Goal: Find contact information: Find contact information

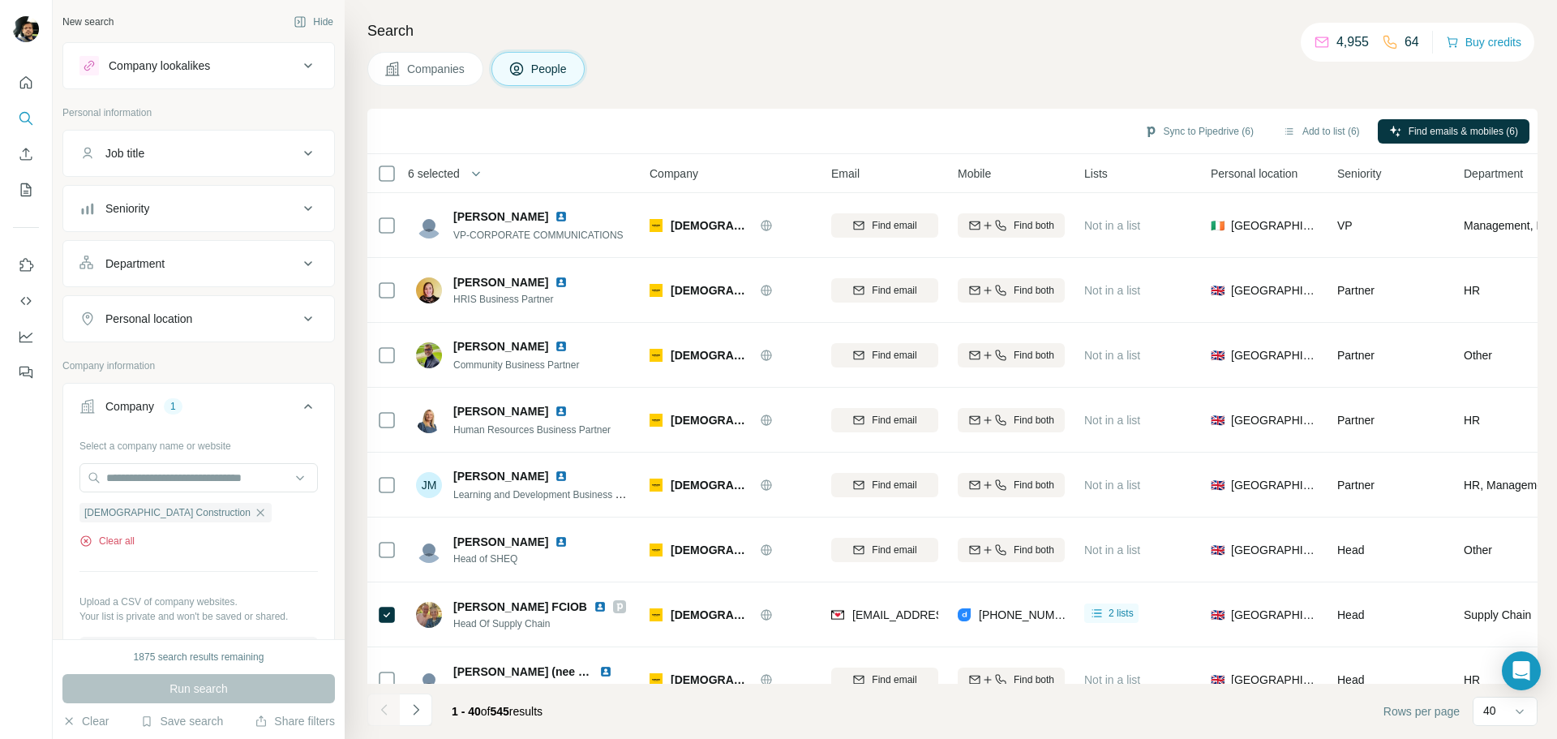
click at [110, 537] on button "Clear all" at bounding box center [106, 540] width 55 height 15
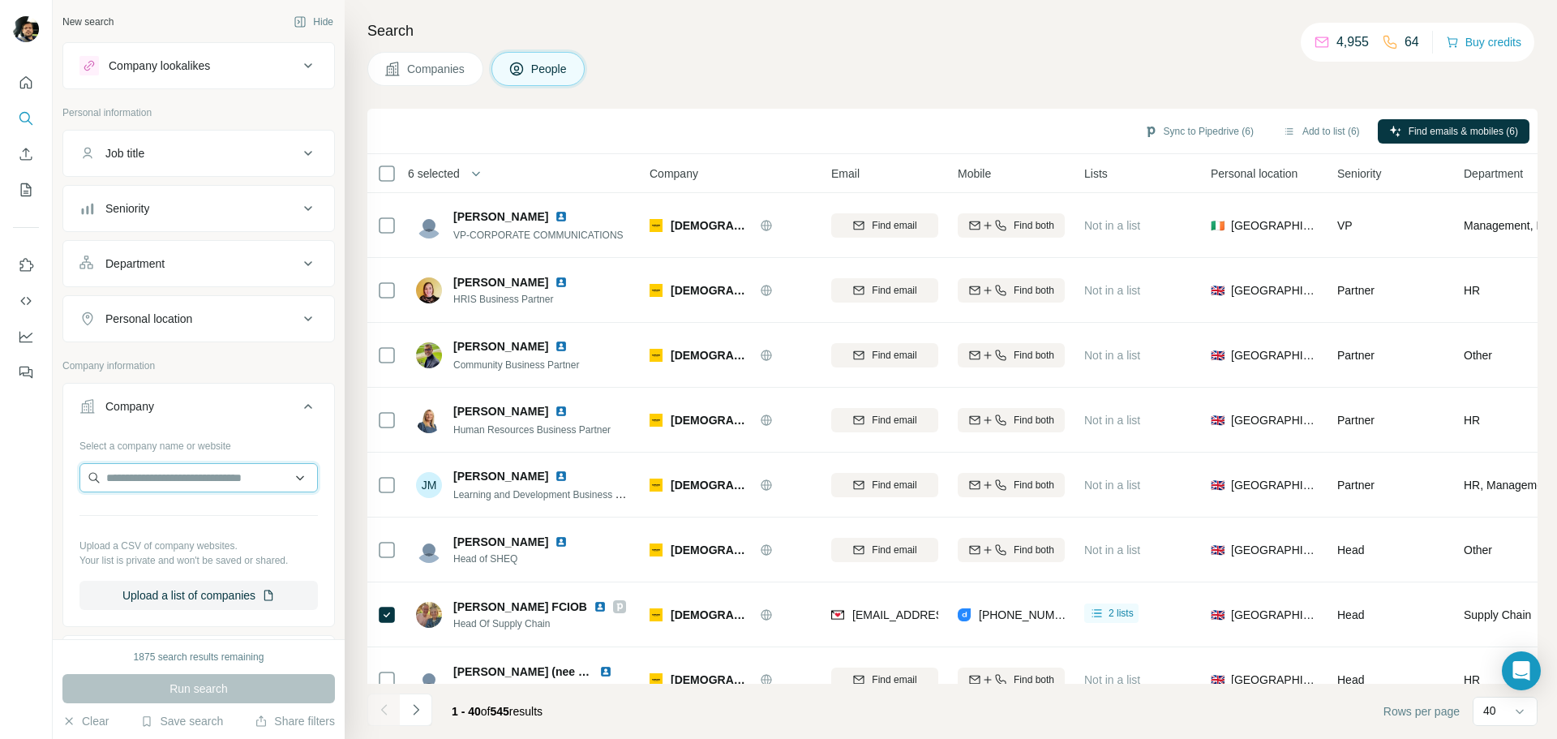
click at [140, 487] on input "text" at bounding box center [198, 477] width 238 height 29
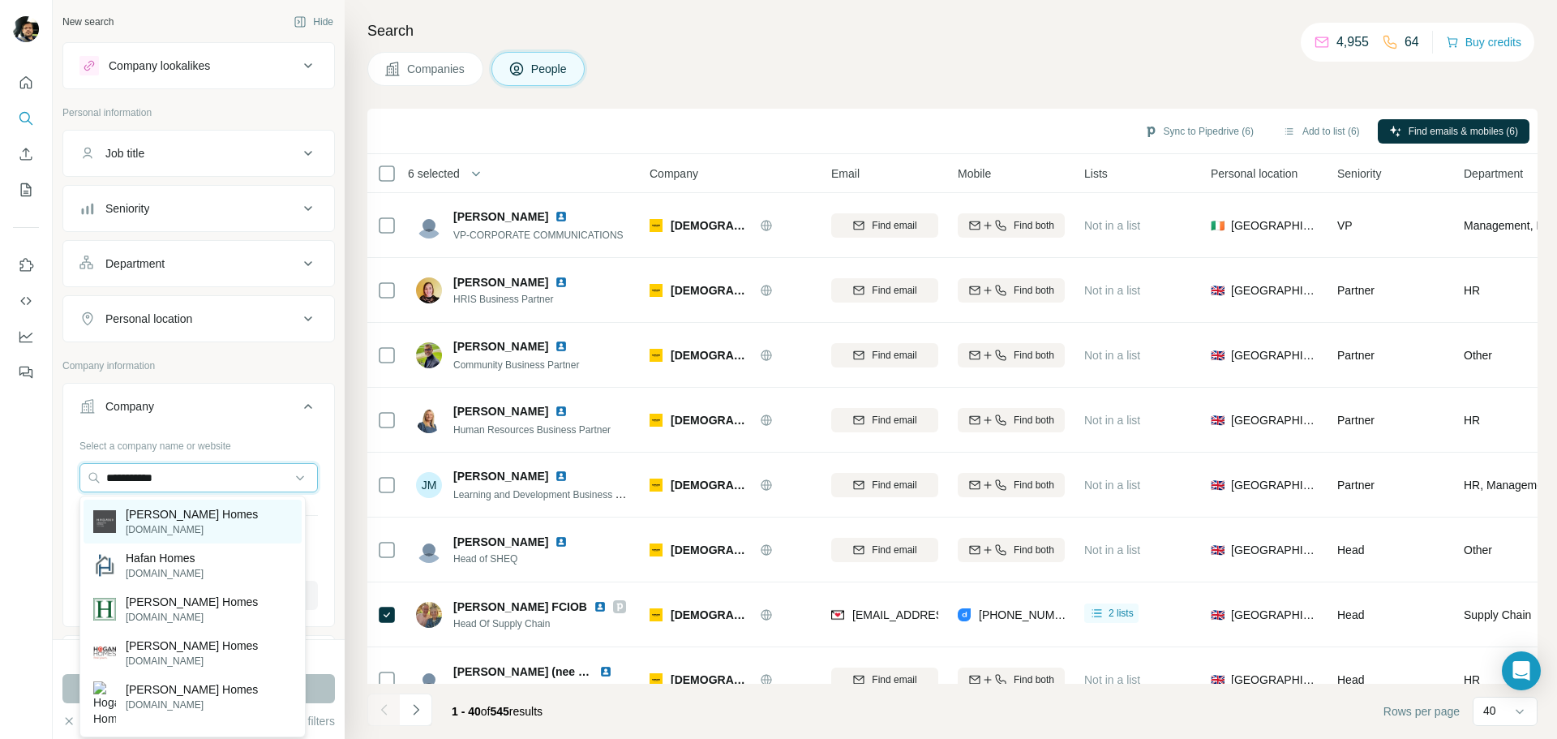
type input "**********"
click at [213, 513] on div "[PERSON_NAME] Homes [DOMAIN_NAME]" at bounding box center [193, 521] width 218 height 44
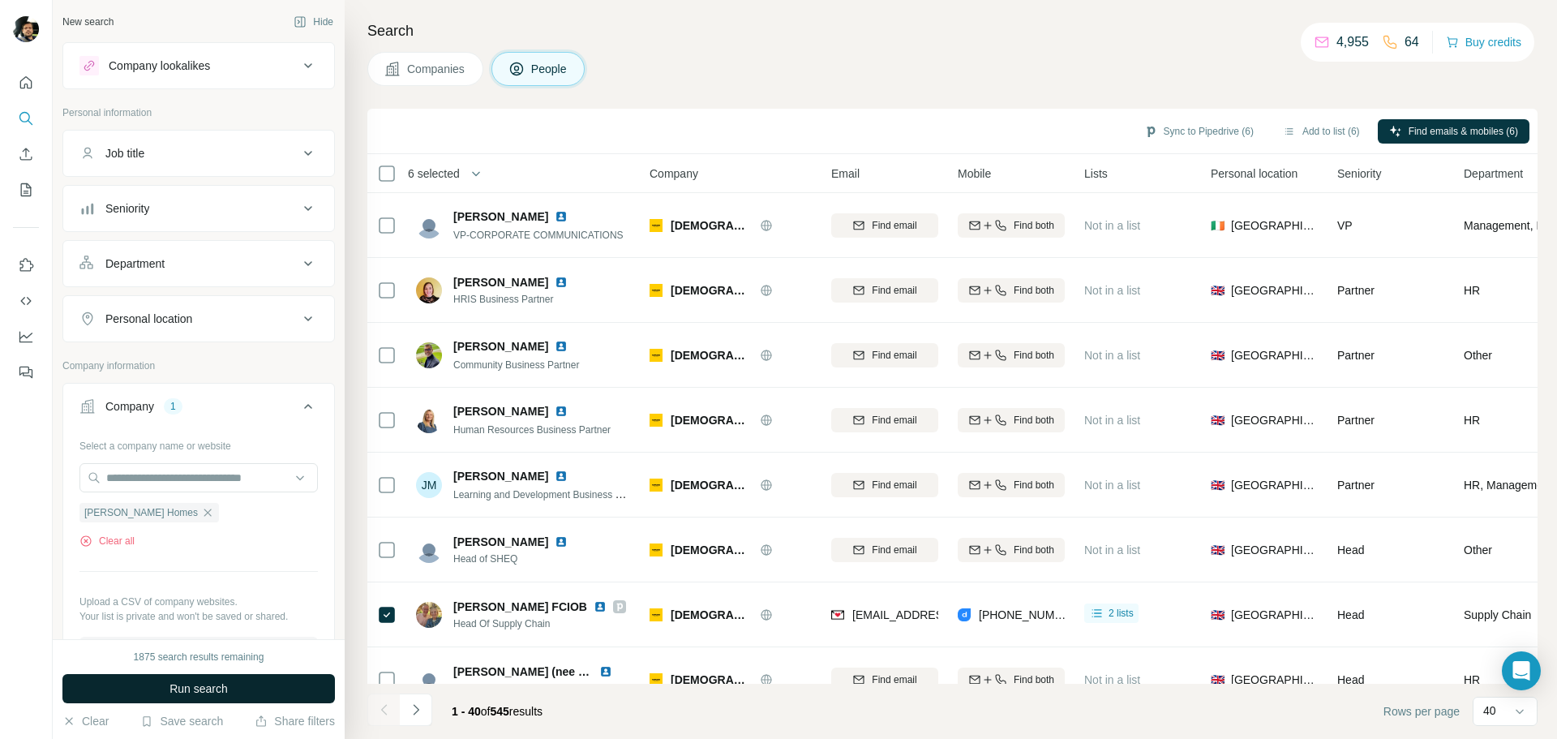
click at [225, 696] on span "Run search" at bounding box center [198, 688] width 58 height 16
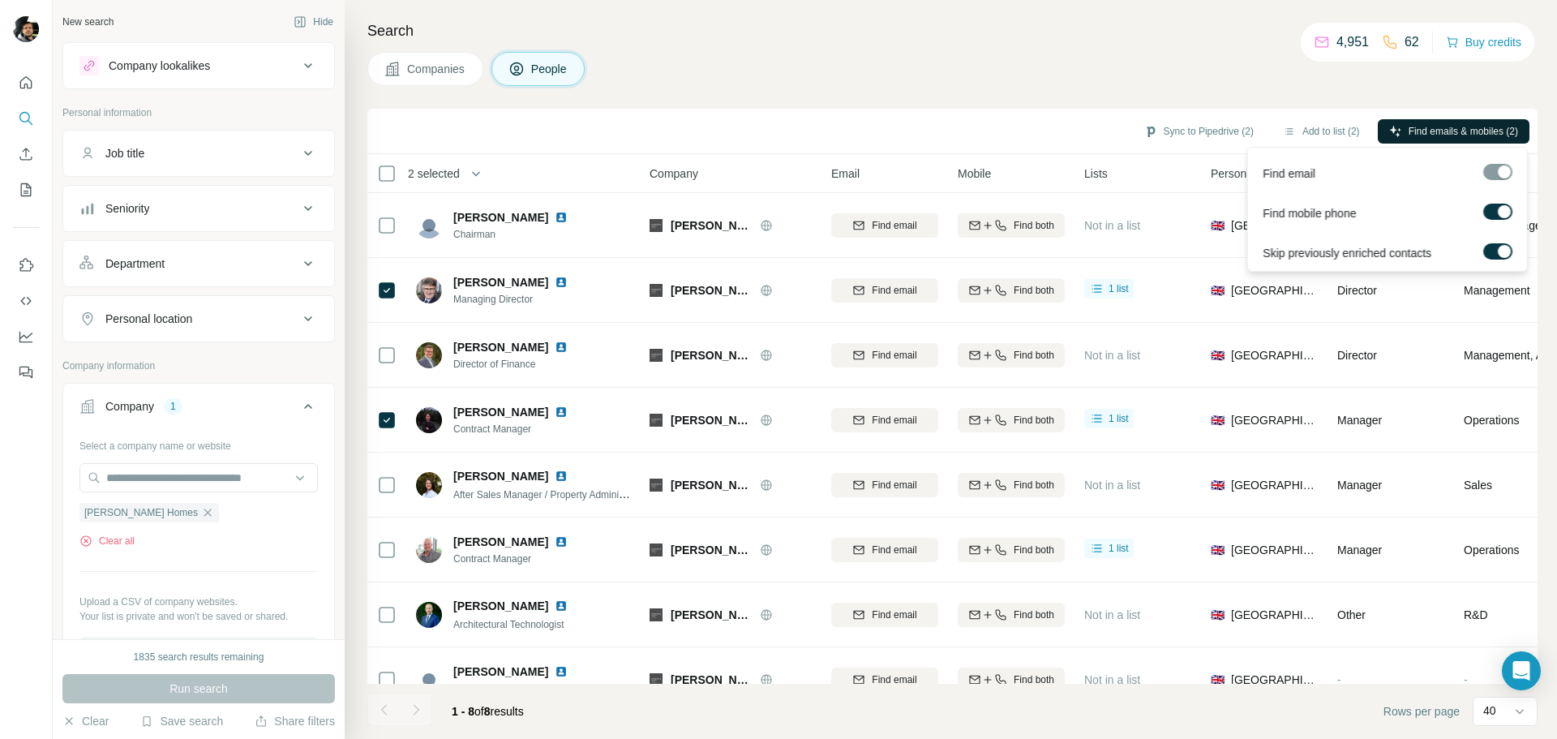
click at [1436, 126] on span "Find emails & mobiles (2)" at bounding box center [1462, 131] width 109 height 15
